Goal: Book appointment/travel/reservation

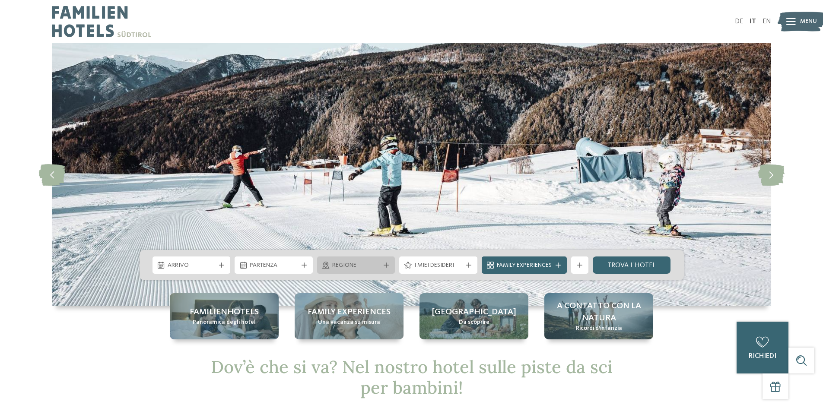
click at [387, 263] on icon at bounding box center [386, 265] width 5 height 5
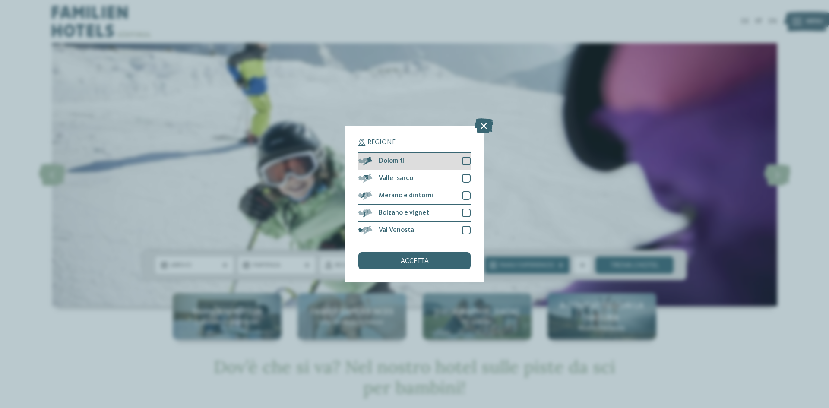
click at [467, 158] on div at bounding box center [466, 161] width 9 height 9
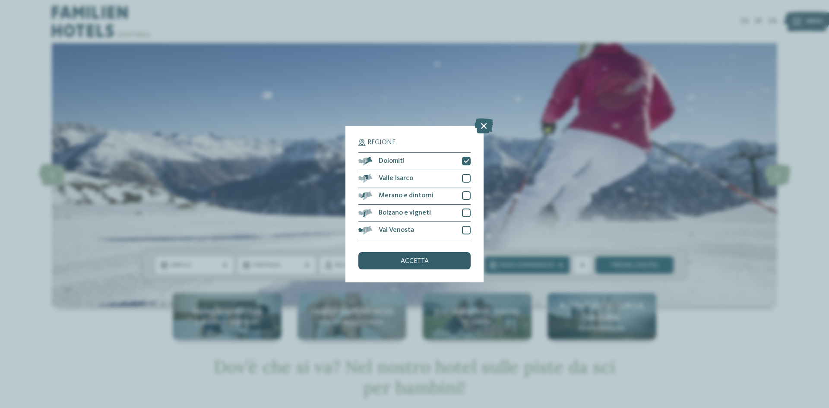
click at [437, 263] on div "accetta" at bounding box center [415, 260] width 112 height 17
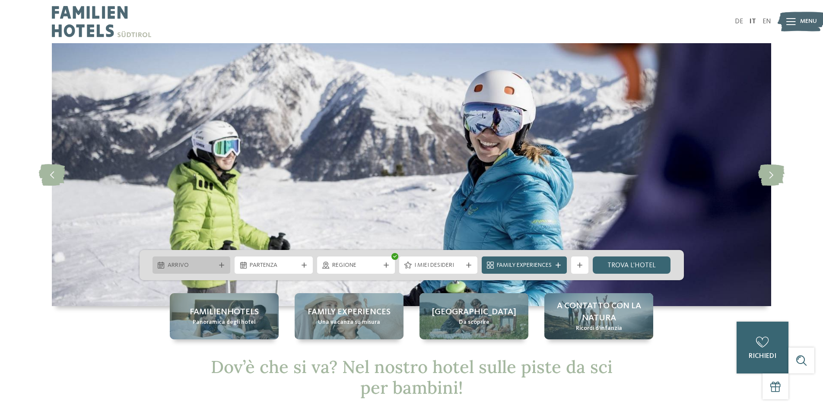
click at [219, 264] on icon at bounding box center [221, 265] width 5 height 5
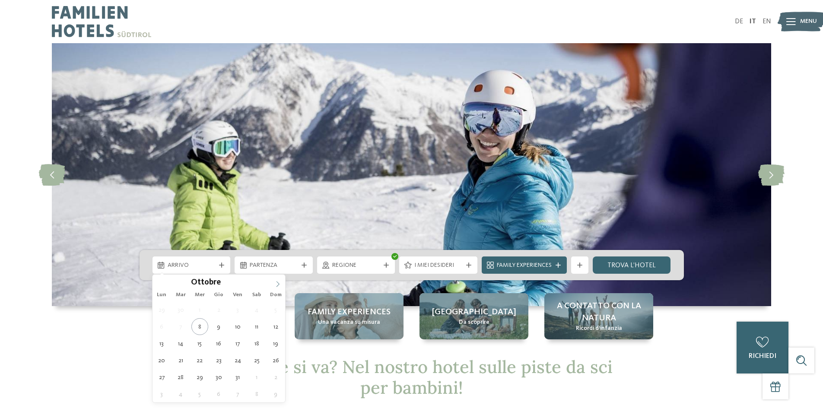
click at [276, 286] on icon at bounding box center [278, 284] width 6 height 6
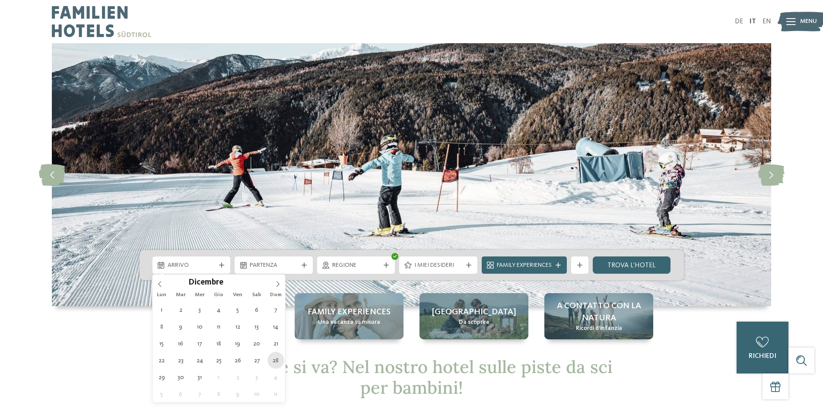
type div "28.12.2025"
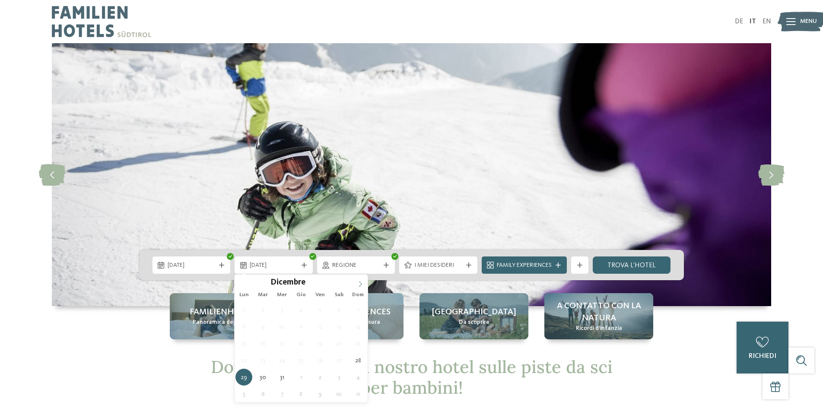
type input "****"
click at [359, 285] on icon at bounding box center [360, 284] width 6 height 6
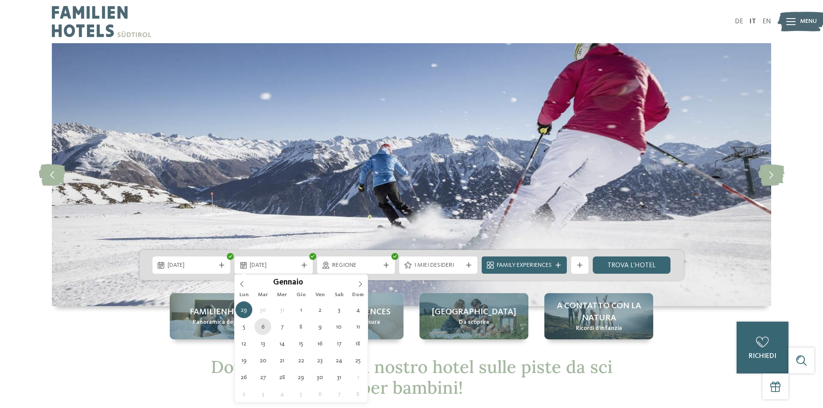
type div "06.01.2026"
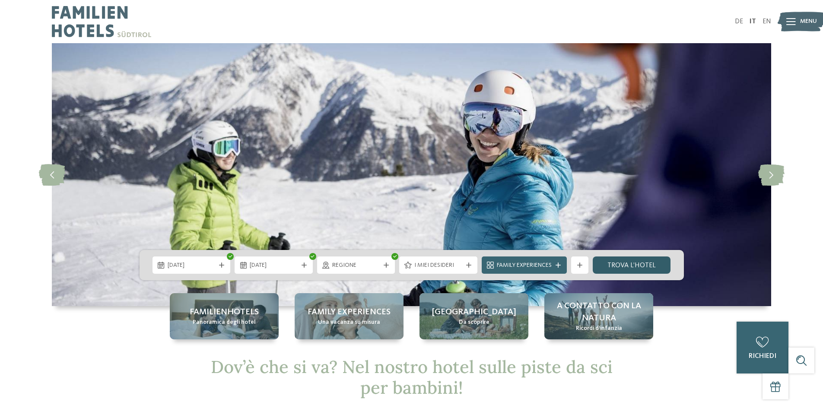
click at [628, 264] on link "trova l’hotel" at bounding box center [632, 265] width 78 height 17
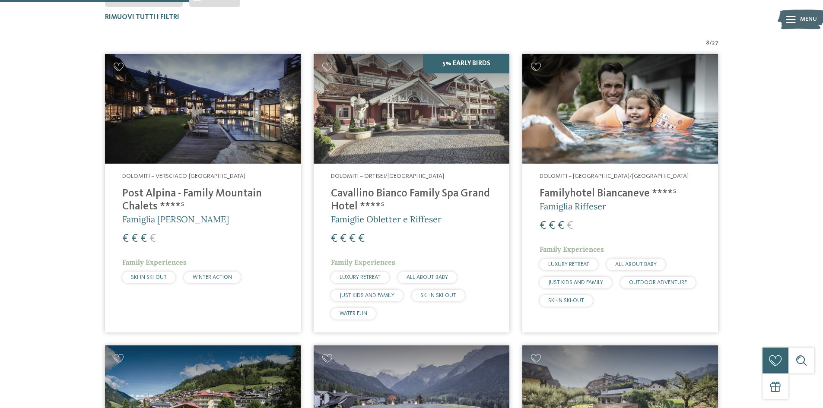
scroll to position [327, 0]
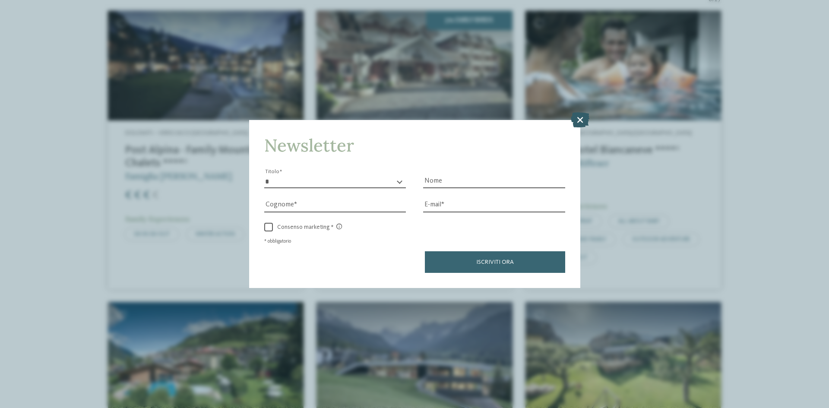
click at [580, 121] on icon at bounding box center [580, 119] width 19 height 15
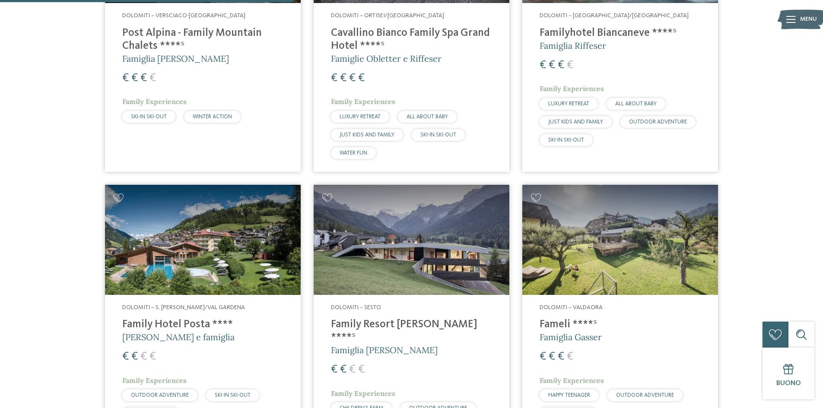
scroll to position [456, 0]
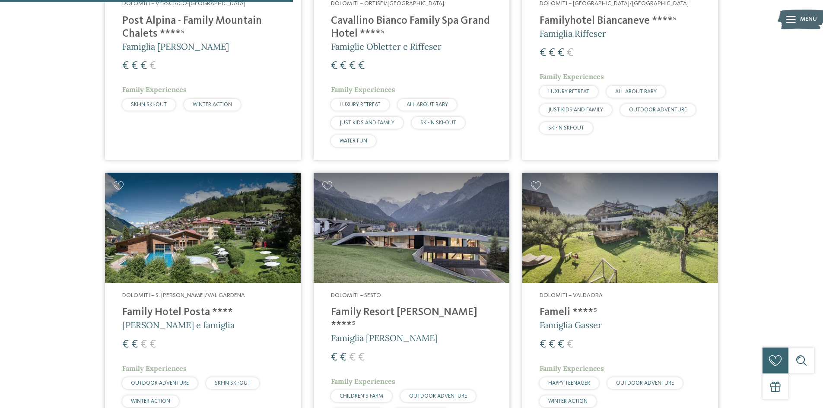
click at [198, 227] on img at bounding box center [203, 228] width 196 height 110
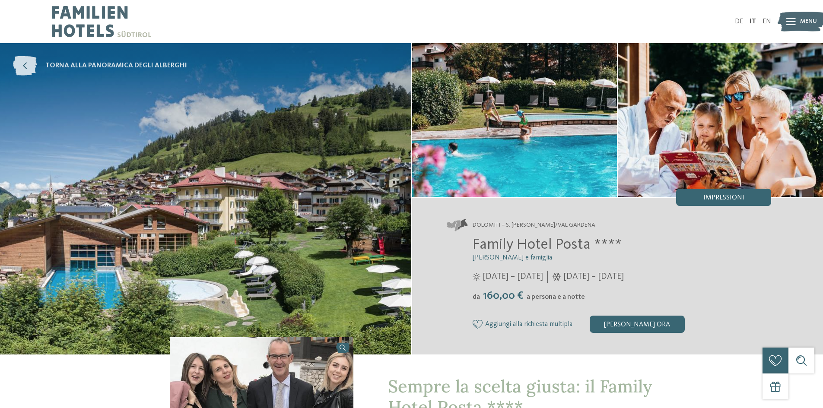
click at [23, 66] on icon at bounding box center [25, 65] width 24 height 19
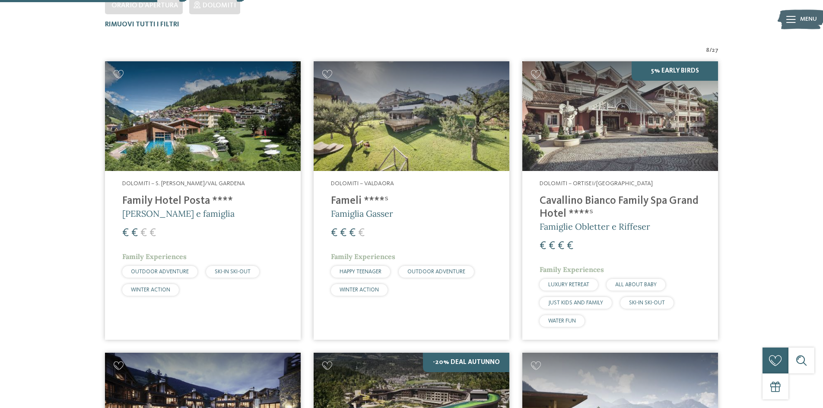
scroll to position [283, 0]
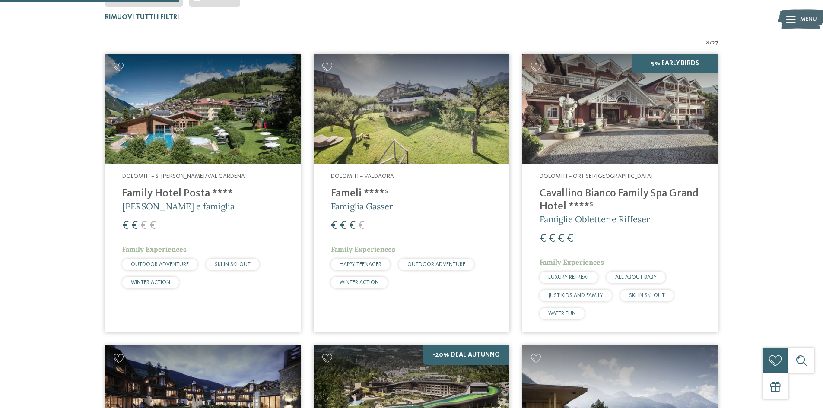
click at [413, 140] on img at bounding box center [412, 109] width 196 height 110
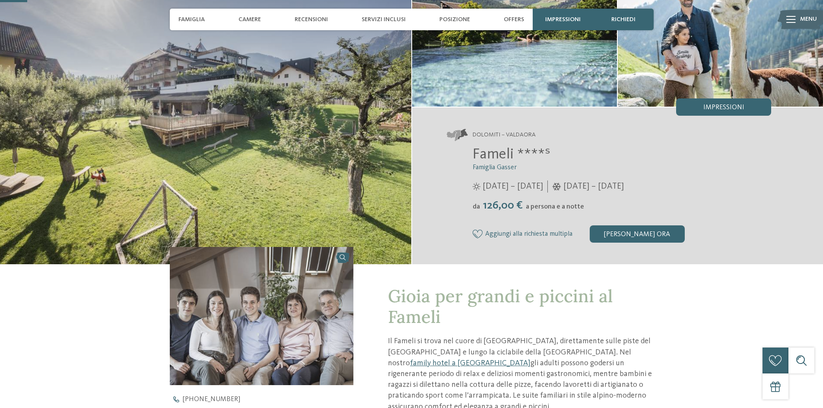
scroll to position [43, 0]
